Goal: Information Seeking & Learning: Learn about a topic

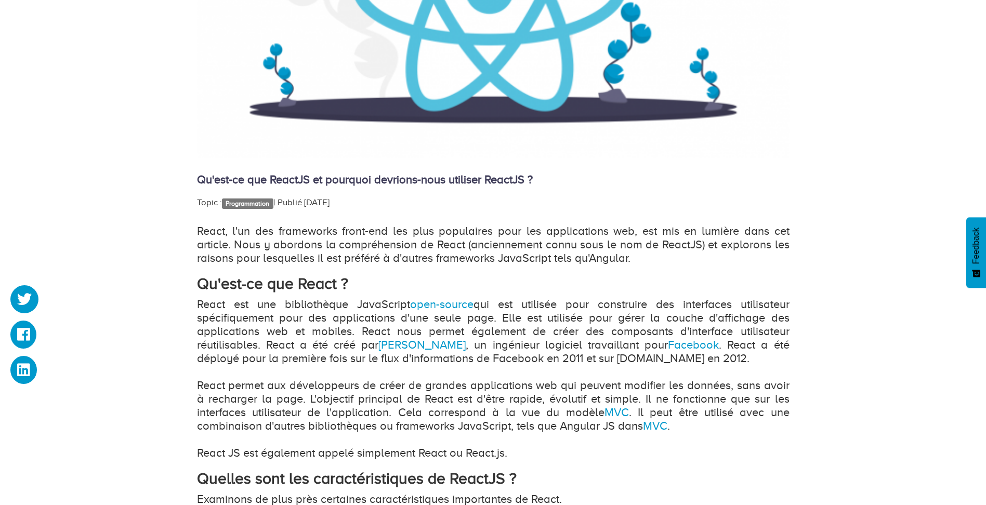
scroll to position [468, 0]
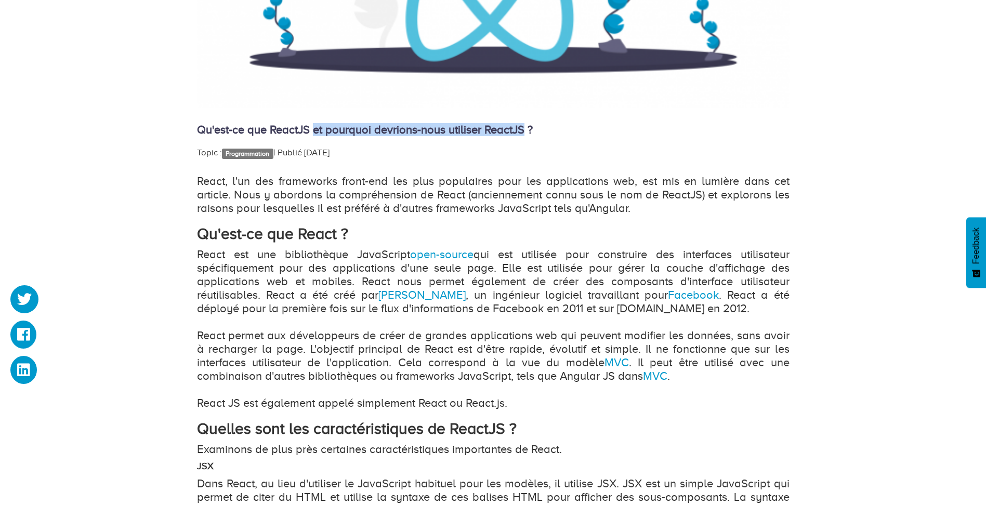
drag, startPoint x: 325, startPoint y: 129, endPoint x: 526, endPoint y: 136, distance: 200.7
click at [526, 136] on h4 "Qu'est-ce que ReactJS et pourquoi devrions-nous utiliser ReactJS ?" at bounding box center [493, 130] width 592 height 12
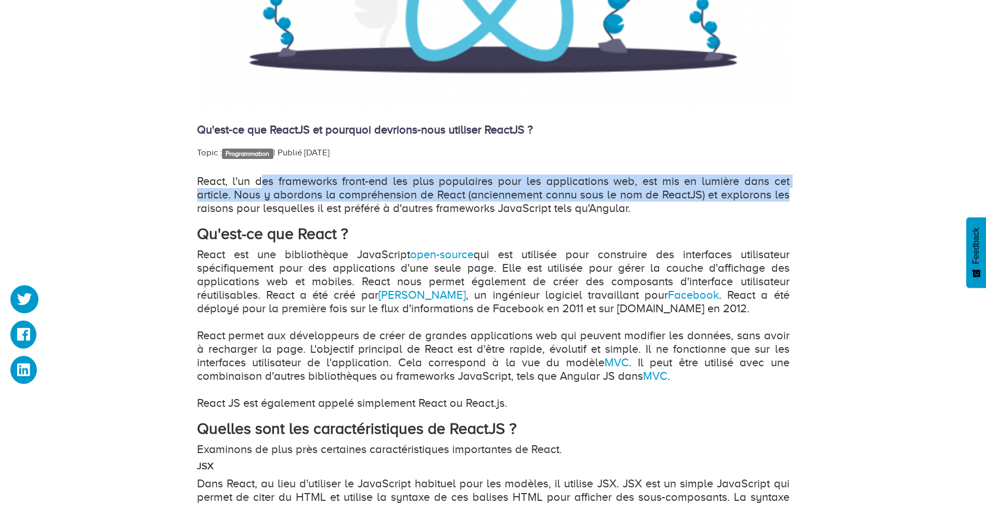
drag, startPoint x: 284, startPoint y: 184, endPoint x: 799, endPoint y: 197, distance: 515.6
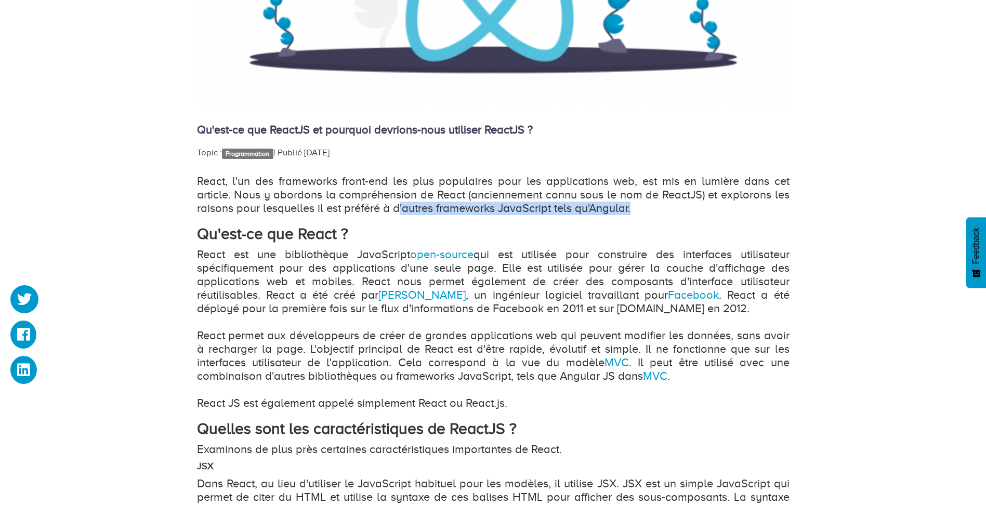
drag, startPoint x: 397, startPoint y: 203, endPoint x: 631, endPoint y: 207, distance: 233.3
click at [631, 207] on p "React, l'un des frameworks front-end les plus populaires pour les applications …" at bounding box center [493, 195] width 592 height 41
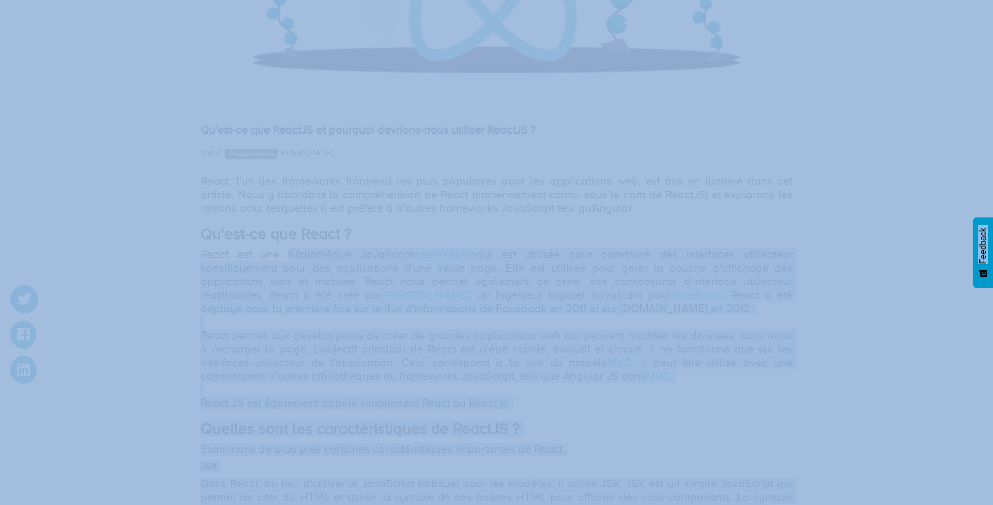
drag, startPoint x: 282, startPoint y: 251, endPoint x: 790, endPoint y: 280, distance: 509.5
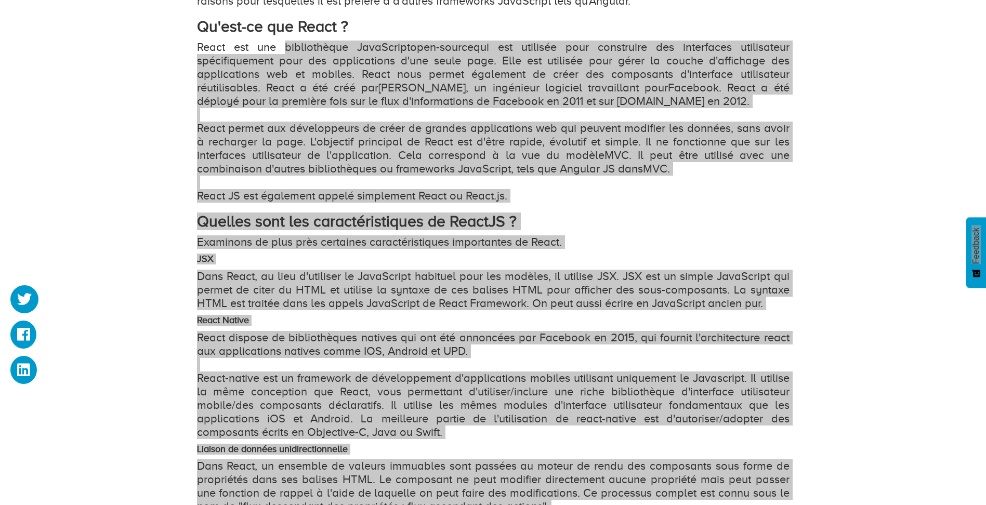
scroll to position [675, 0]
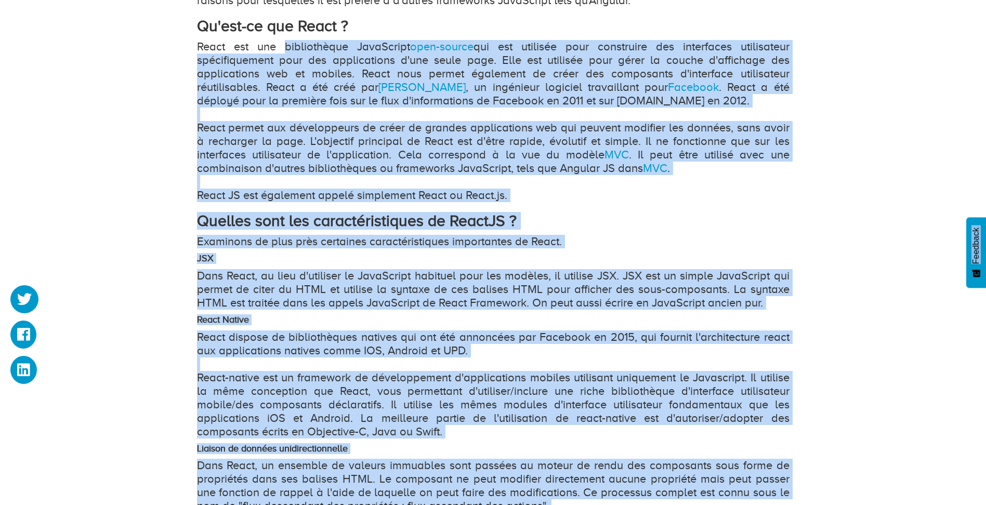
click at [766, 236] on p "Examinons de plus près certaines caractéristiques importantes de React." at bounding box center [493, 242] width 592 height 14
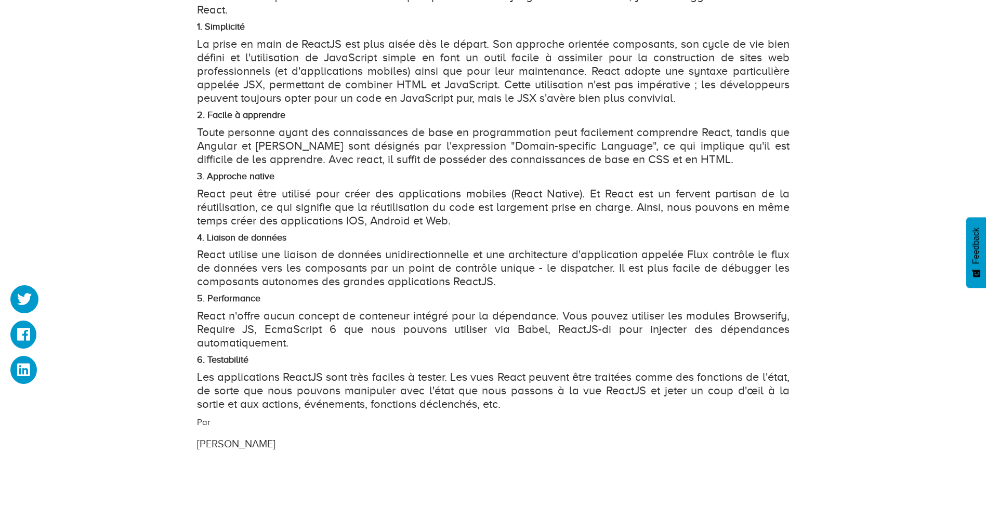
scroll to position [1403, 0]
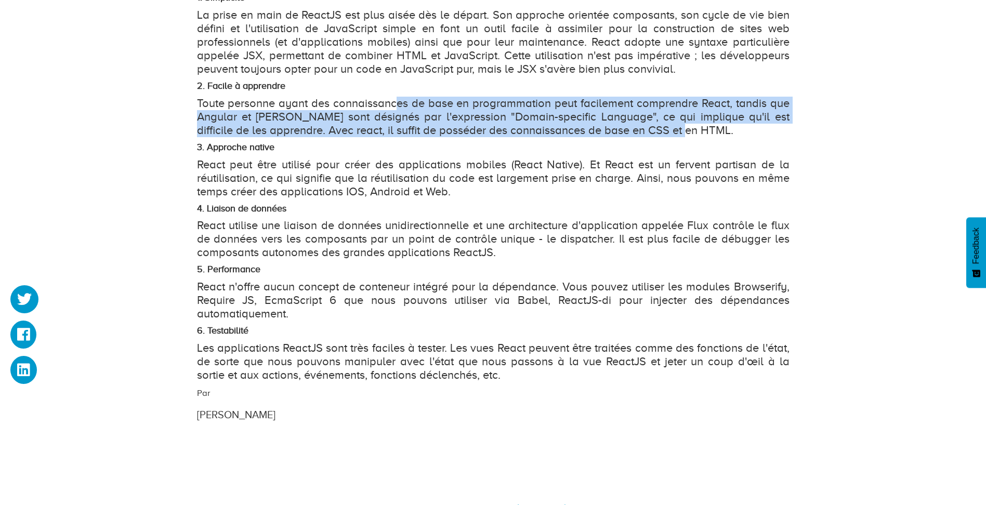
drag, startPoint x: 418, startPoint y: 90, endPoint x: 732, endPoint y: 114, distance: 314.2
click at [732, 114] on p "Toute personne ayant des connaissances de base en programmation peut facilement…" at bounding box center [493, 117] width 592 height 41
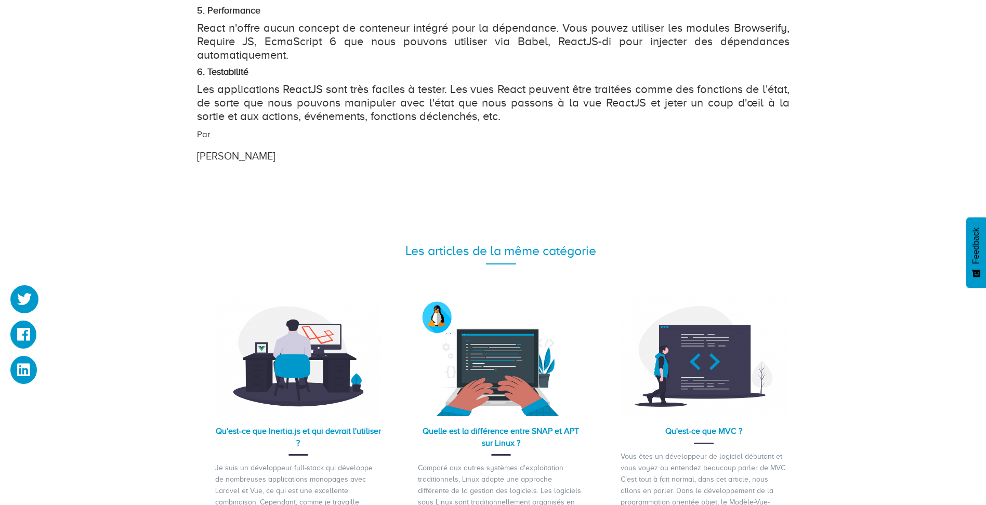
scroll to position [1767, 0]
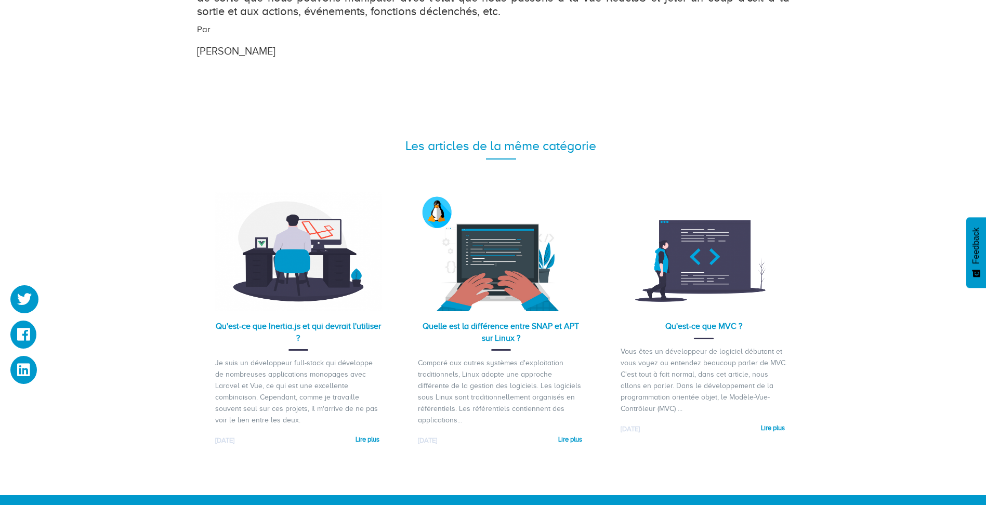
click at [702, 275] on img at bounding box center [703, 251] width 166 height 119
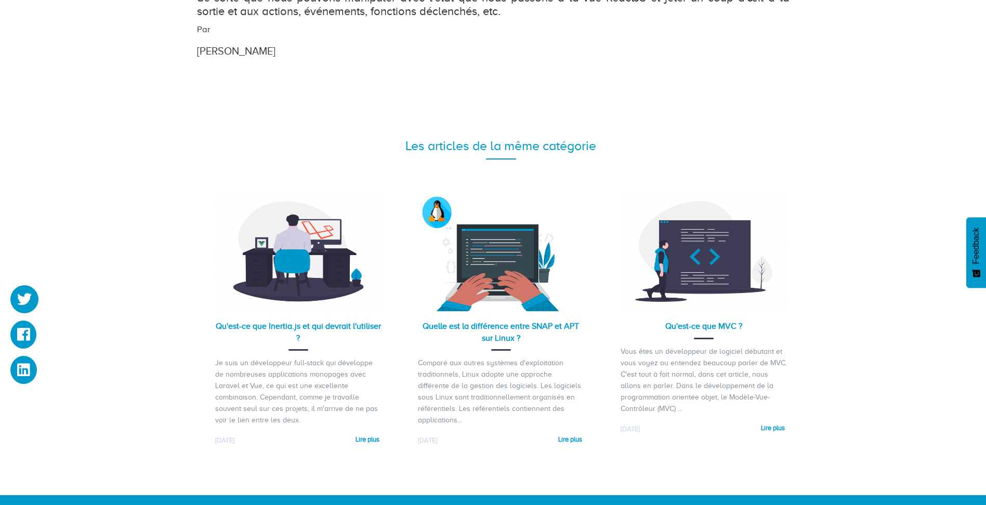
drag, startPoint x: 674, startPoint y: 335, endPoint x: 768, endPoint y: 383, distance: 105.7
click at [782, 394] on div "Vous êtes un développeur de logiciel débutant et vous voyez ou entendez beaucou…" at bounding box center [703, 380] width 166 height 69
click at [713, 322] on link "Qu'est-ce que MVC ?" at bounding box center [703, 326] width 77 height 9
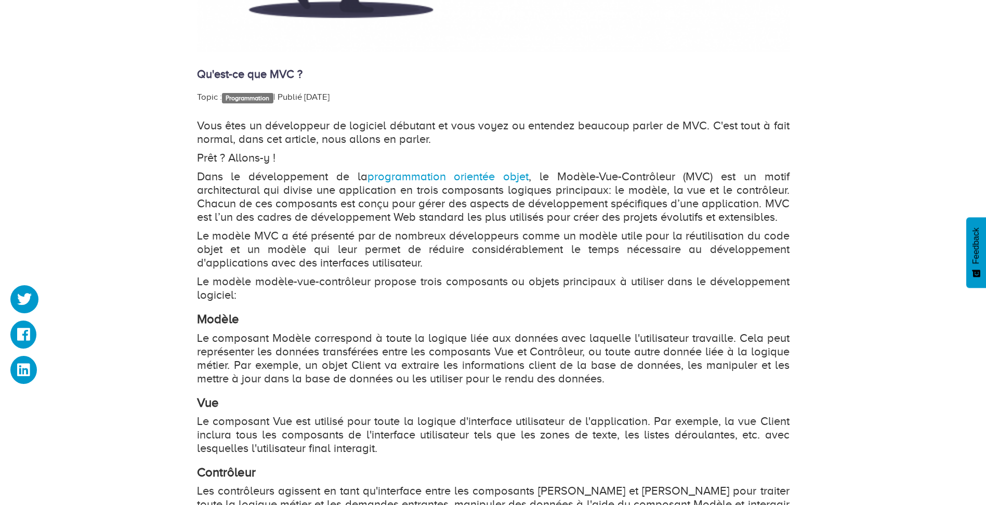
scroll to position [623, 0]
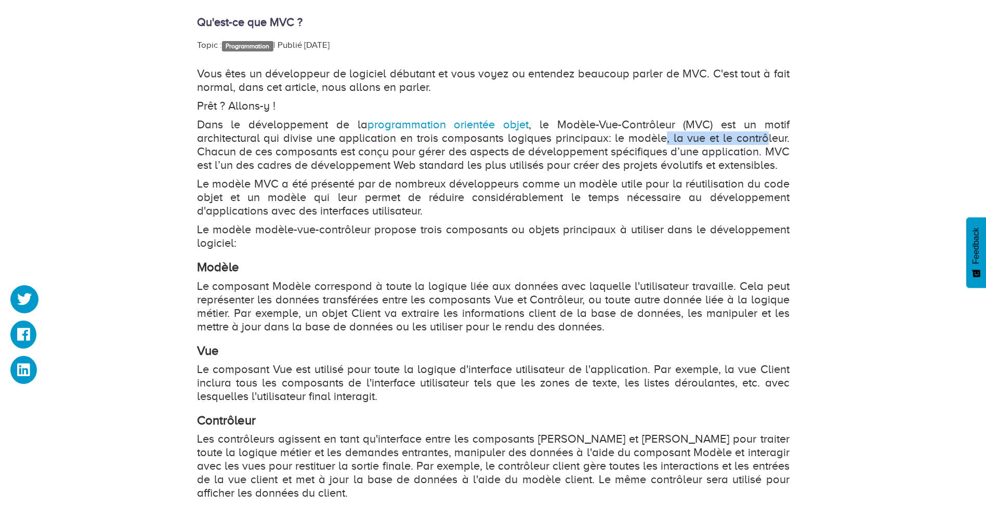
drag, startPoint x: 665, startPoint y: 138, endPoint x: 765, endPoint y: 138, distance: 100.3
click at [765, 138] on p "Dans le développement de la programmation orientée objet , le Modèle-Vue-Contrô…" at bounding box center [493, 145] width 592 height 54
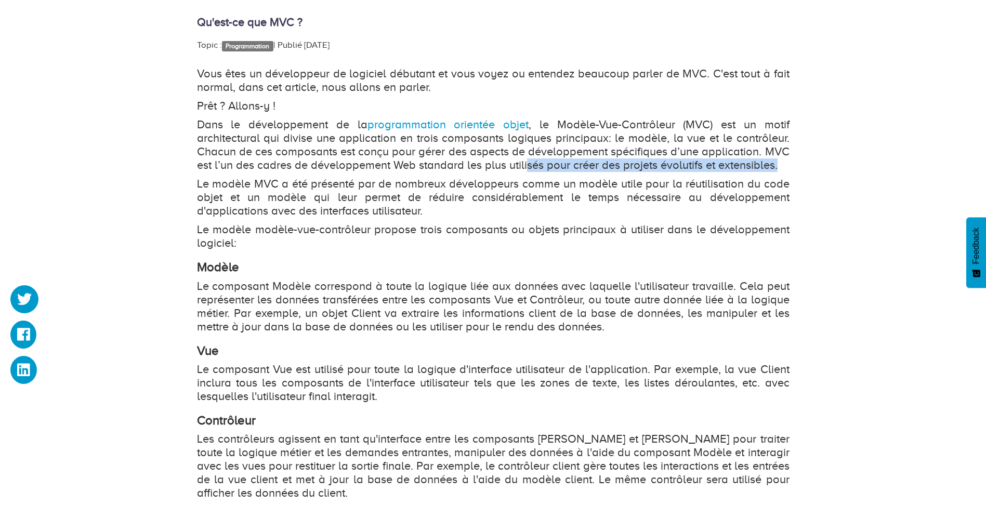
drag, startPoint x: 529, startPoint y: 162, endPoint x: 779, endPoint y: 166, distance: 250.5
click at [779, 166] on p "Dans le développement de la programmation orientée objet , le Modèle-Vue-Contrô…" at bounding box center [493, 145] width 592 height 54
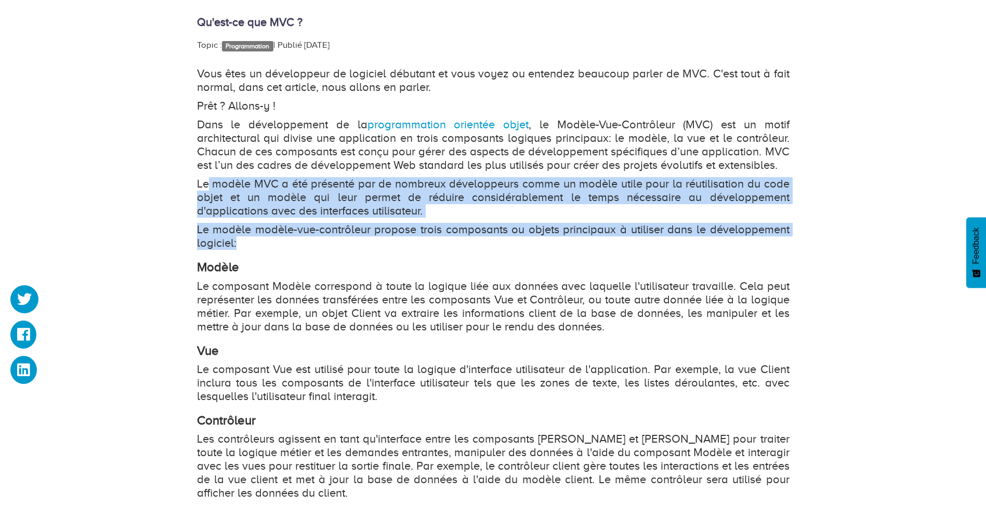
drag, startPoint x: 227, startPoint y: 181, endPoint x: 798, endPoint y: 245, distance: 574.6
click at [798, 245] on div "Qu'est-ce que MVC ? Topic : Programmation   | Publié [DATE] Vous êtes un dévelo…" at bounding box center [493, 50] width 986 height 1053
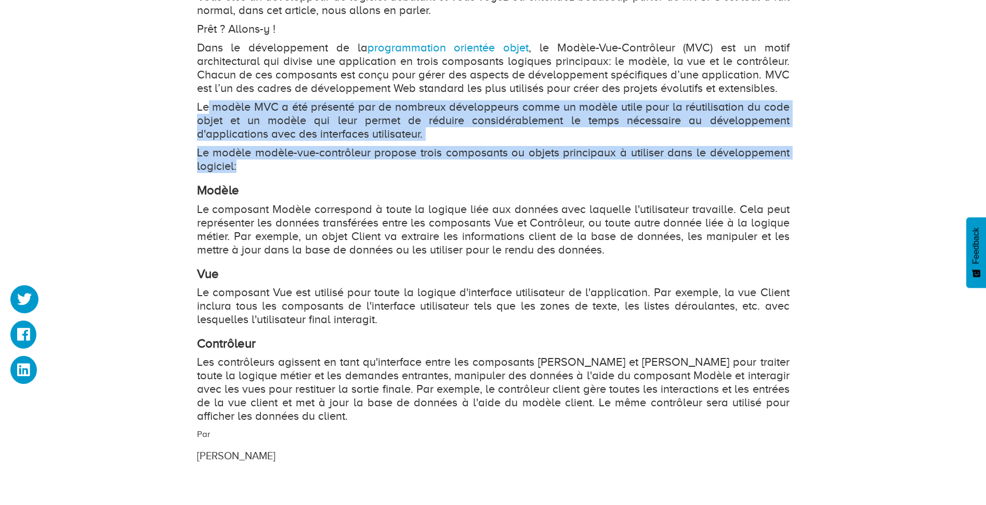
scroll to position [727, 0]
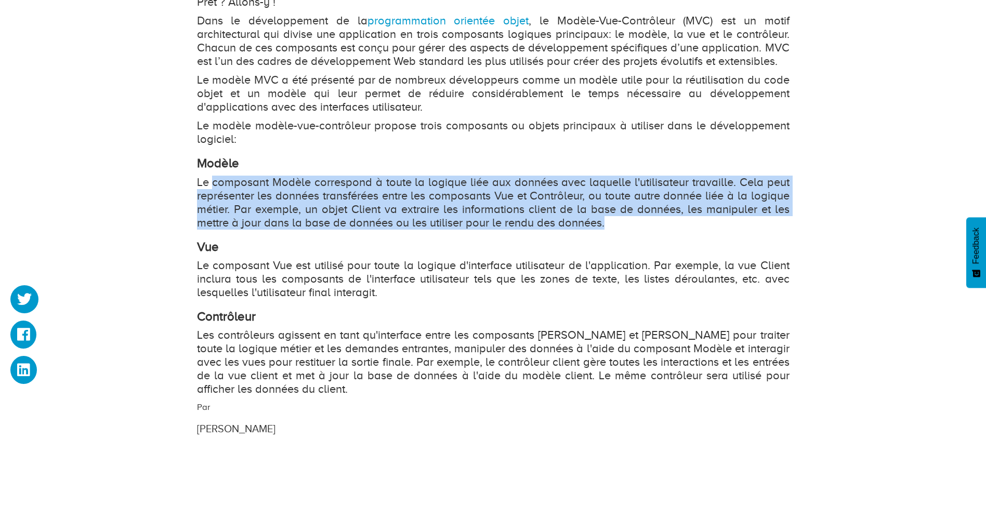
drag, startPoint x: 214, startPoint y: 185, endPoint x: 721, endPoint y: 219, distance: 507.7
click at [721, 219] on p "Le composant Modèle correspond à toute la logique liée aux données avec laquell…" at bounding box center [493, 203] width 592 height 54
click at [714, 220] on p "Le composant Modèle correspond à toute la logique liée aux données avec laquell…" at bounding box center [493, 203] width 592 height 54
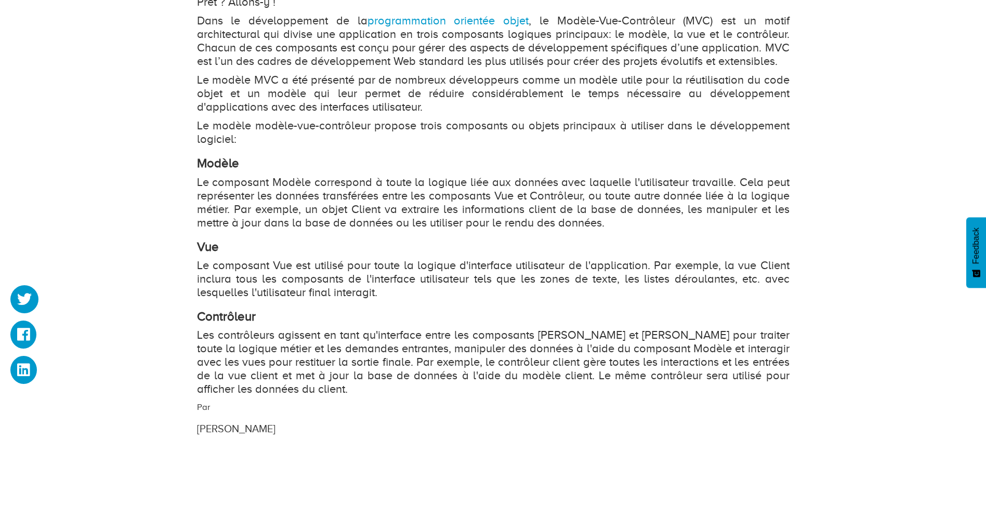
scroll to position [779, 0]
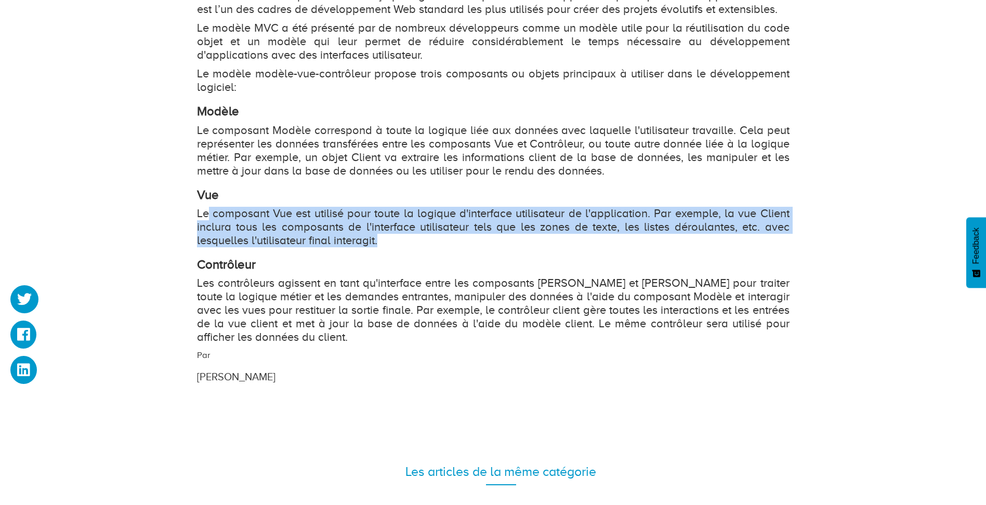
drag, startPoint x: 208, startPoint y: 214, endPoint x: 664, endPoint y: 241, distance: 456.5
click at [672, 241] on p "Le composant Vue est utilisé pour toute la logique d'interface utilisateur de l…" at bounding box center [493, 227] width 592 height 41
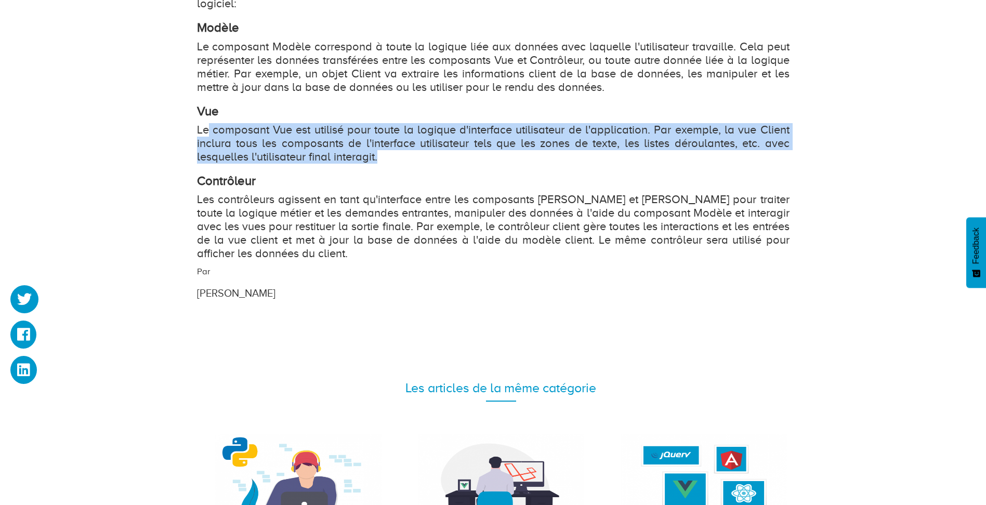
scroll to position [883, 0]
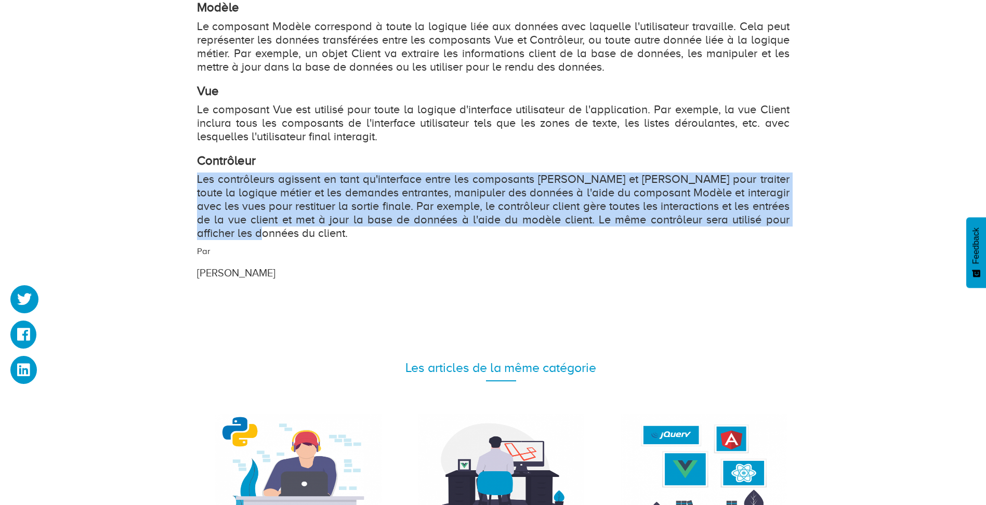
drag, startPoint x: 197, startPoint y: 178, endPoint x: 784, endPoint y: 228, distance: 589.3
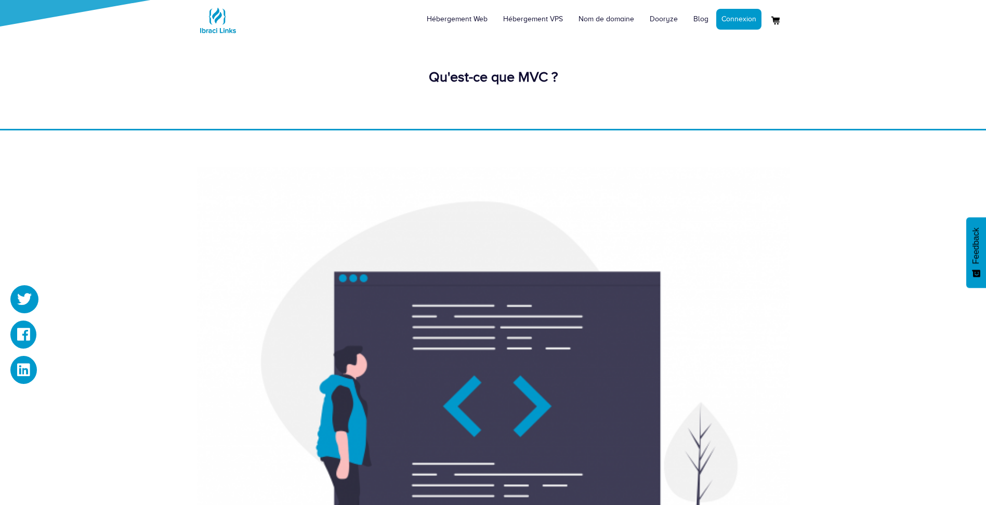
scroll to position [0, 0]
